Goal: Task Accomplishment & Management: Manage account settings

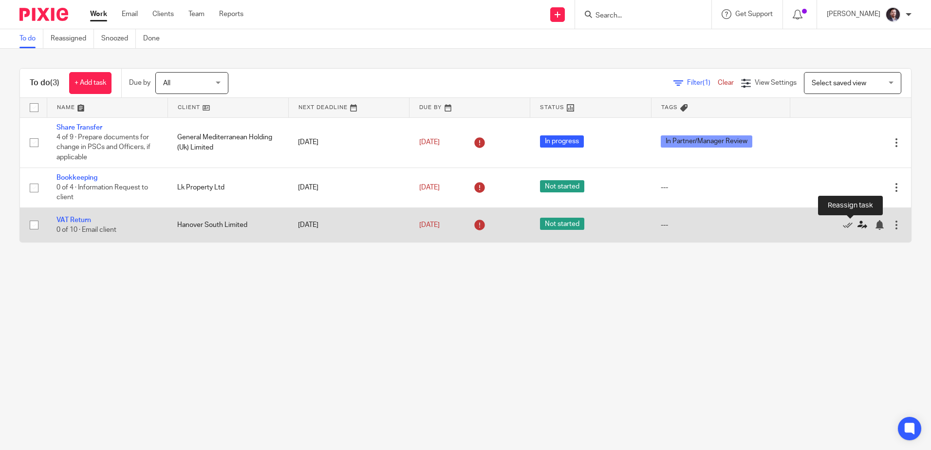
click at [858, 222] on icon at bounding box center [863, 225] width 10 height 10
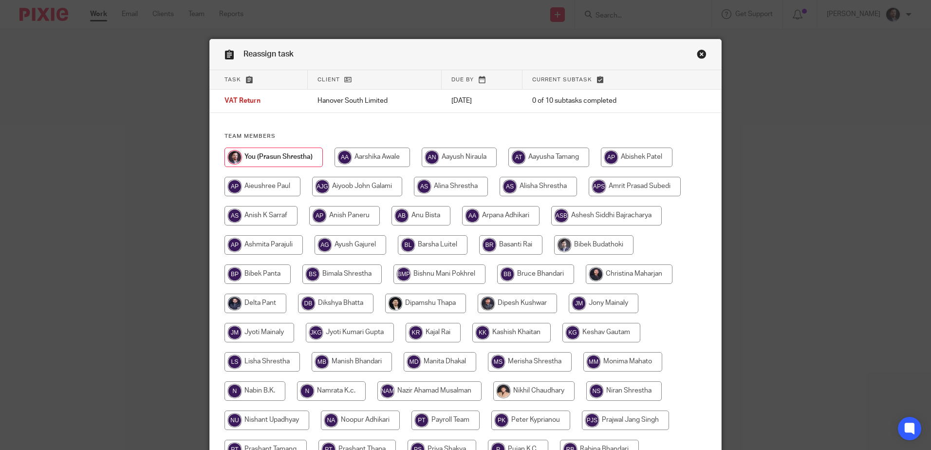
click at [455, 160] on input "radio" at bounding box center [459, 157] width 75 height 19
radio input "true"
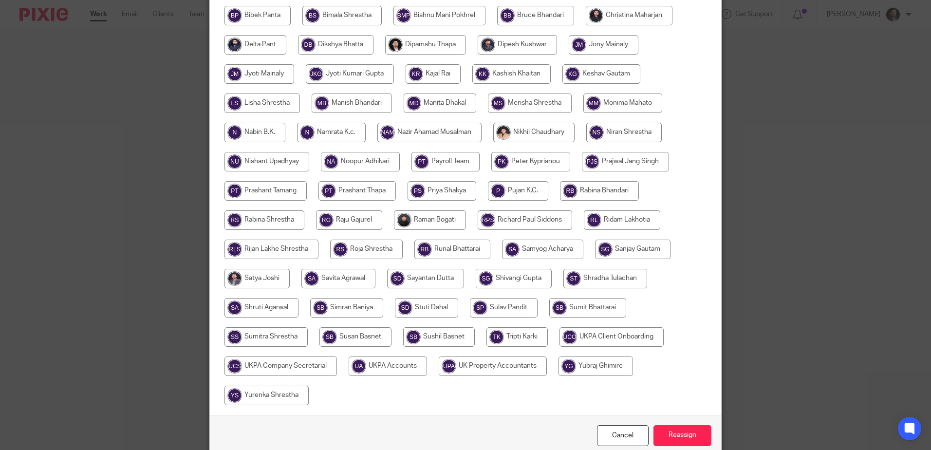
scroll to position [304, 0]
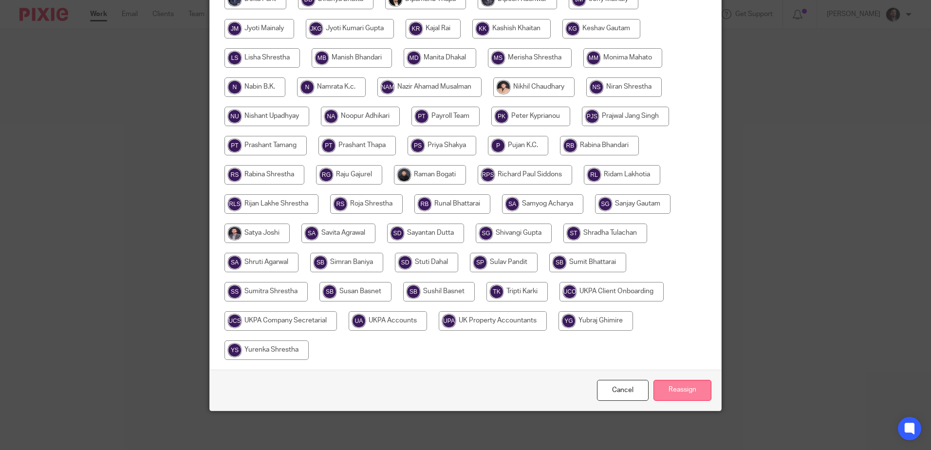
click at [687, 384] on input "Reassign" at bounding box center [683, 390] width 58 height 21
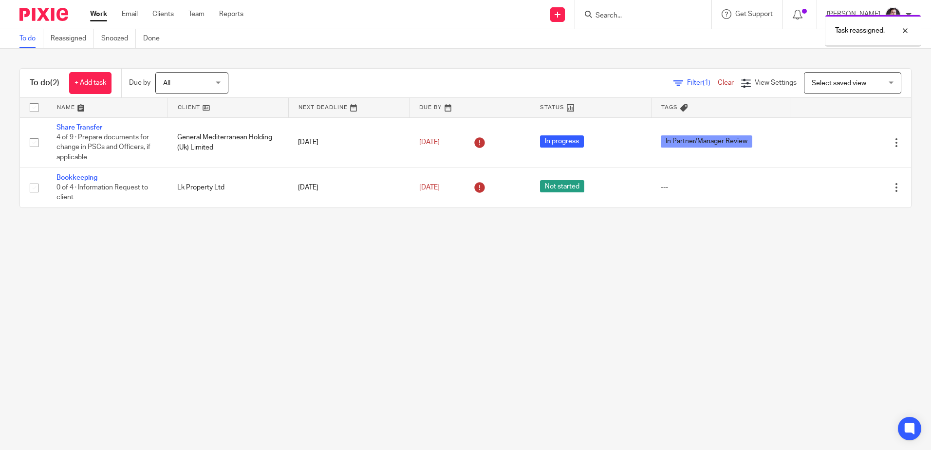
click at [609, 5] on div at bounding box center [643, 14] width 136 height 29
click at [613, 17] on div "Task reassigned." at bounding box center [694, 28] width 456 height 37
click at [625, 27] on div "Task reassigned." at bounding box center [694, 28] width 456 height 37
click at [608, 13] on div "Task reassigned." at bounding box center [694, 28] width 456 height 37
click at [604, 12] on div "Task reassigned." at bounding box center [694, 28] width 456 height 37
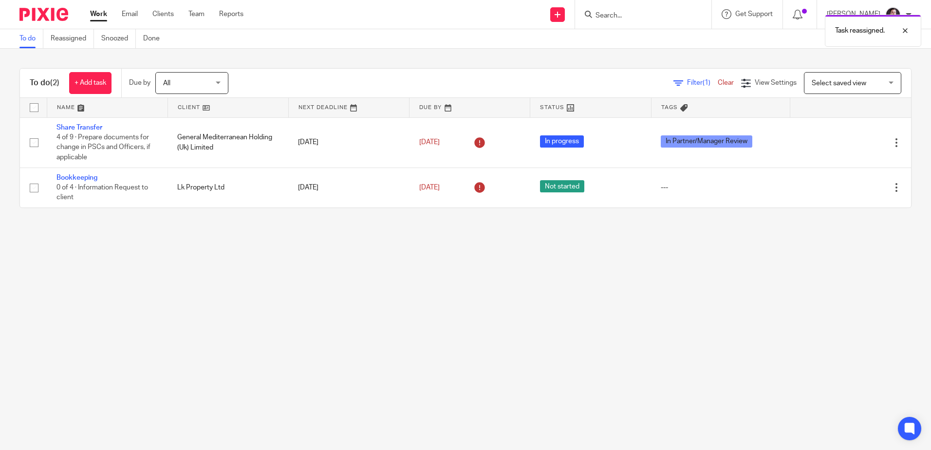
click at [660, 16] on div "Task reassigned." at bounding box center [694, 28] width 456 height 37
click at [656, 14] on div "Task reassigned." at bounding box center [694, 28] width 456 height 37
click at [905, 31] on div at bounding box center [898, 31] width 26 height 12
click at [628, 16] on input "Search" at bounding box center [639, 16] width 88 height 9
paste input "[PERSON_NAME] [PERSON_NAME]"
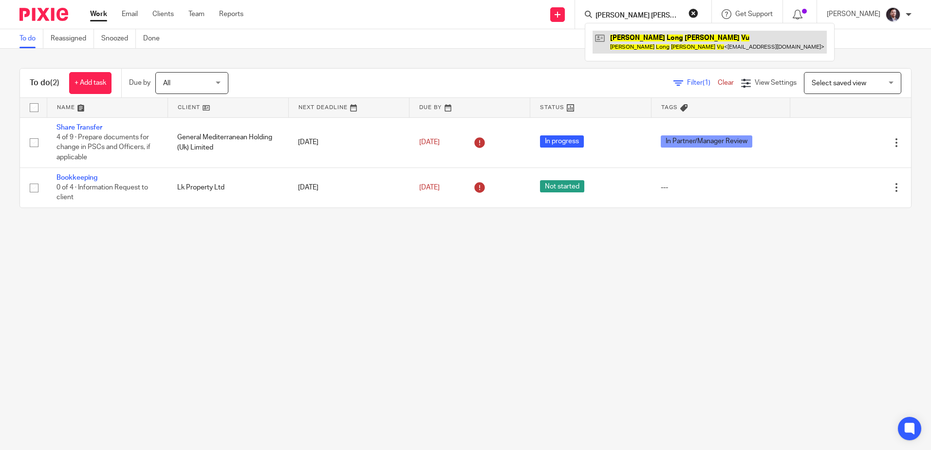
type input "[PERSON_NAME] [PERSON_NAME]"
click at [629, 35] on link at bounding box center [710, 42] width 234 height 22
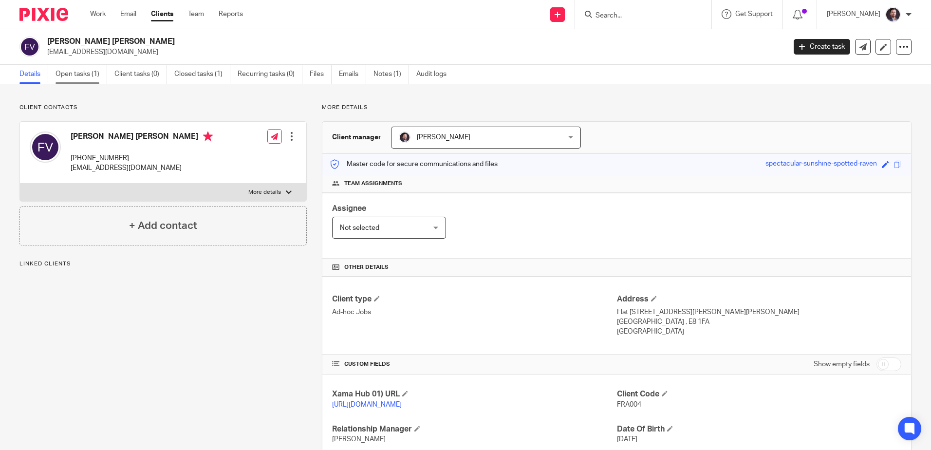
click at [75, 80] on link "Open tasks (1)" at bounding box center [82, 74] width 52 height 19
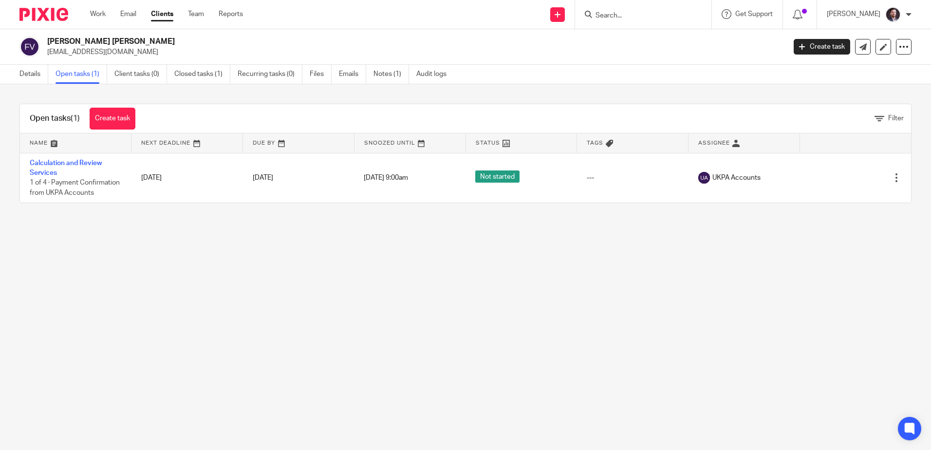
drag, startPoint x: 49, startPoint y: 40, endPoint x: 135, endPoint y: 43, distance: 86.7
click at [135, 43] on h2 "[PERSON_NAME] [PERSON_NAME]" at bounding box center [339, 42] width 585 height 10
copy h2 "[PERSON_NAME] [PERSON_NAME]"
